Goal: Check status: Check status

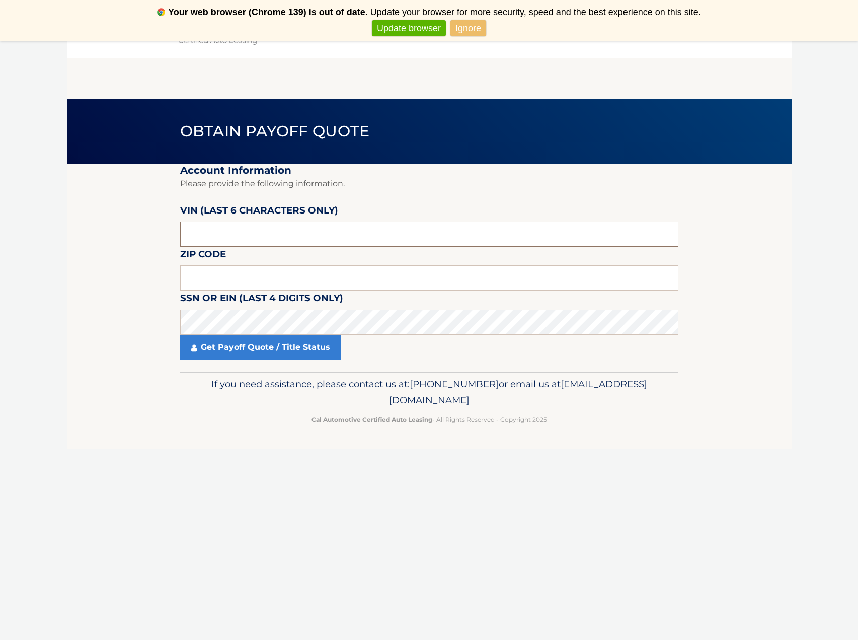
click at [186, 234] on input "text" at bounding box center [429, 234] width 498 height 25
type input "167070"
click at [212, 280] on input "text" at bounding box center [429, 277] width 498 height 25
type input "08009"
click at [264, 350] on link "Get Payoff Quote / Title Status" at bounding box center [260, 347] width 161 height 25
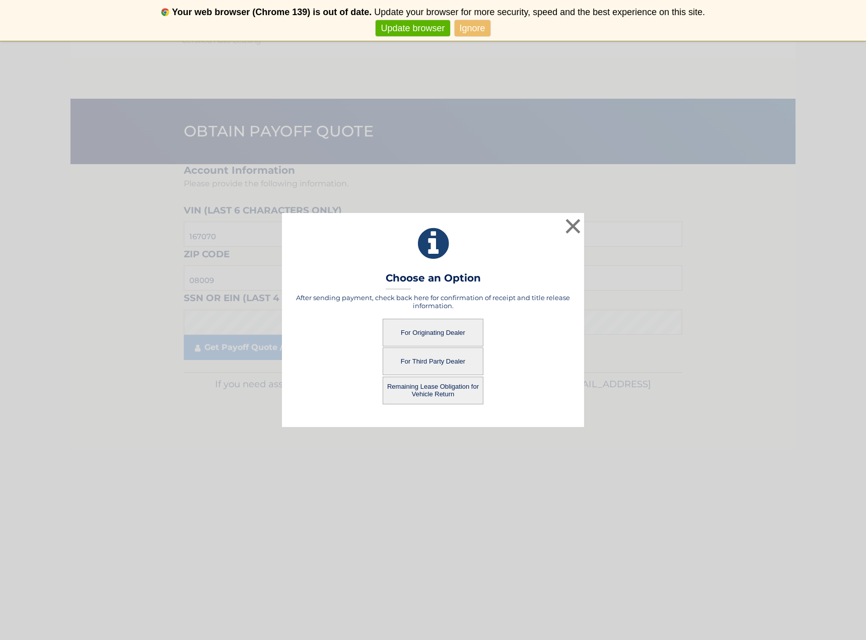
click at [443, 333] on button "For Originating Dealer" at bounding box center [433, 333] width 101 height 28
click at [428, 332] on button "For Originating Dealer" at bounding box center [433, 333] width 101 height 28
click at [570, 225] on button "×" at bounding box center [573, 226] width 20 height 20
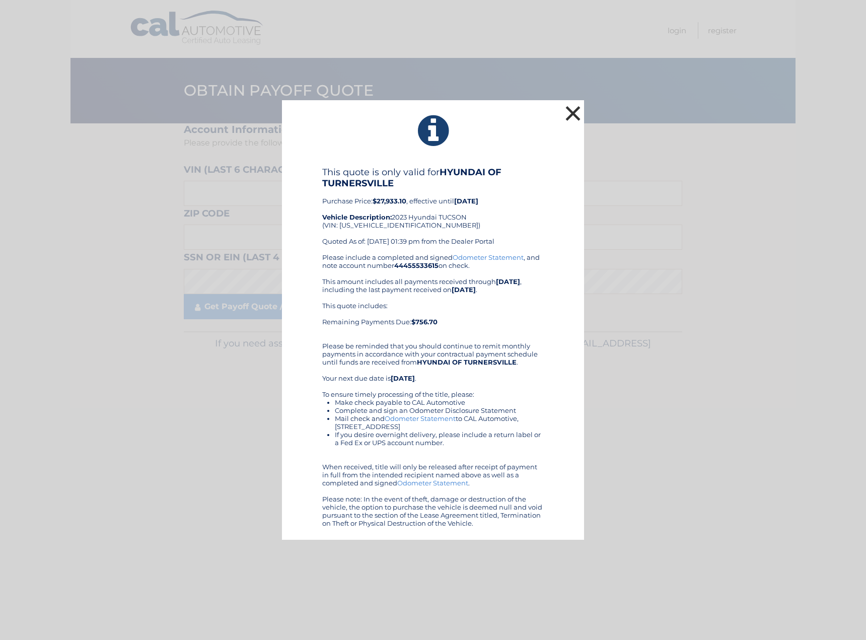
click at [576, 115] on button "×" at bounding box center [573, 113] width 20 height 20
